Goal: Task Accomplishment & Management: Manage account settings

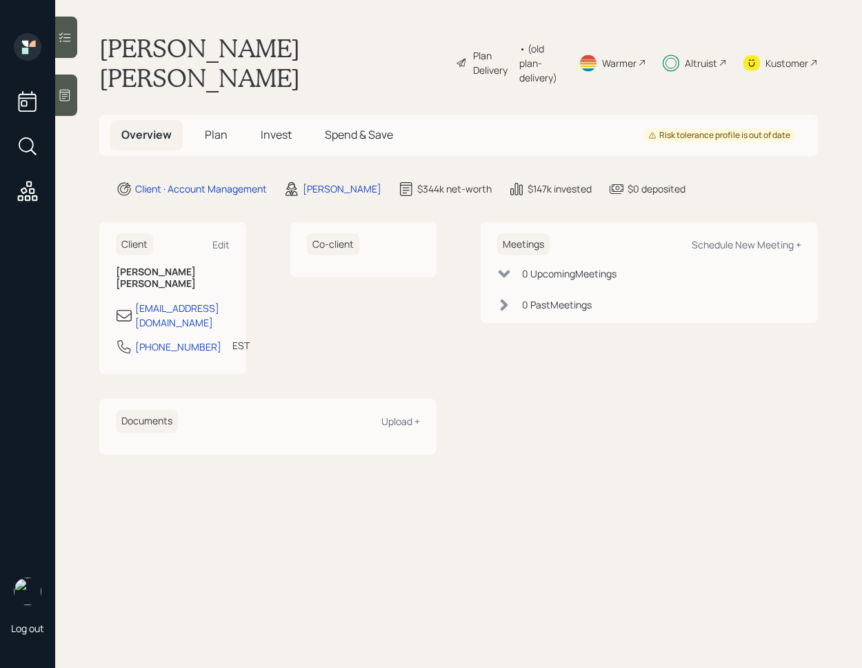
click at [250, 120] on h5 "Invest" at bounding box center [276, 135] width 53 height 30
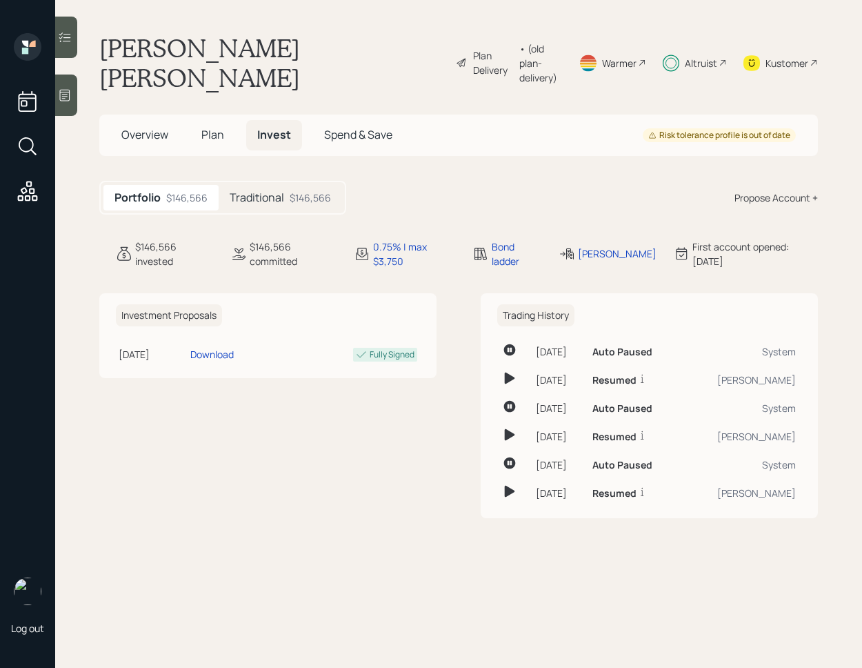
click at [263, 191] on h5 "Traditional" at bounding box center [257, 197] width 54 height 13
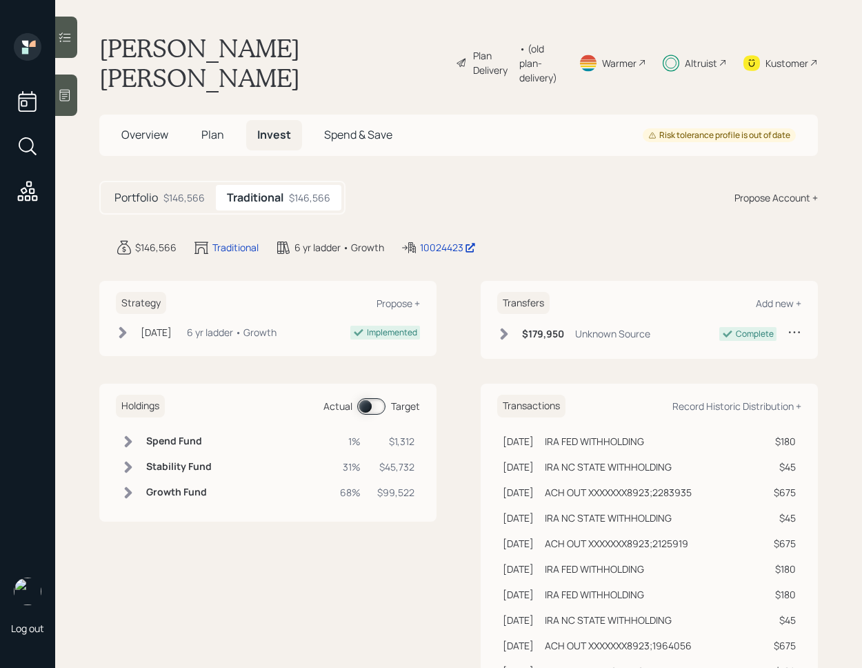
click at [218, 127] on span "Plan" at bounding box center [212, 134] width 23 height 15
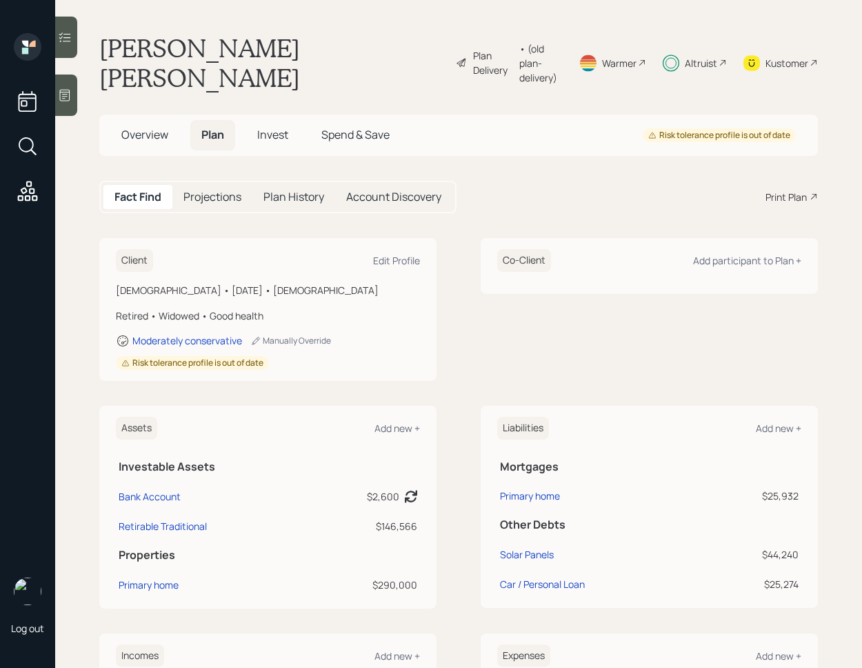
click at [275, 127] on span "Invest" at bounding box center [272, 134] width 31 height 15
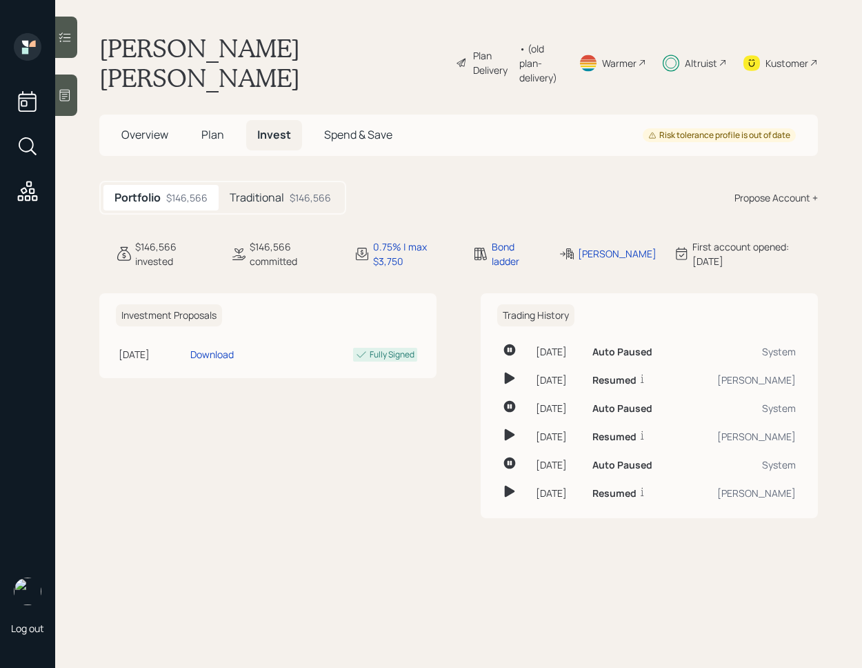
click at [270, 191] on h5 "Traditional" at bounding box center [257, 197] width 54 height 13
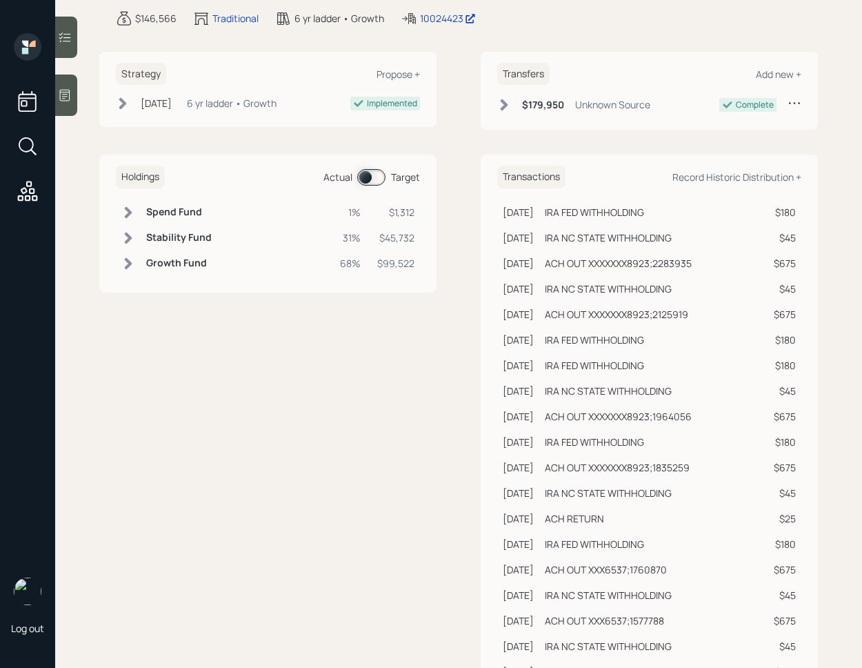
scroll to position [230, 0]
